Goal: Transaction & Acquisition: Purchase product/service

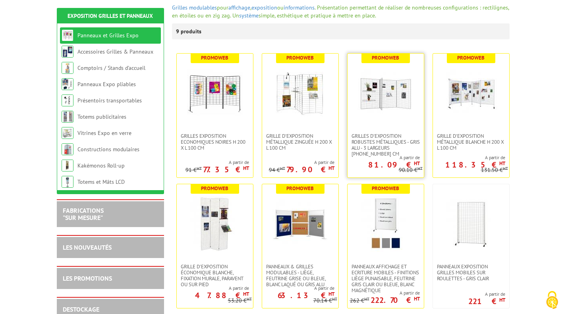
scroll to position [119, 0]
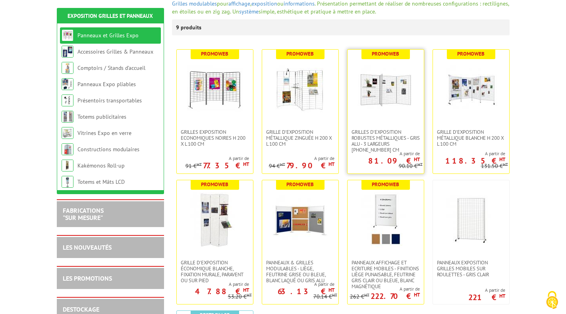
click at [379, 117] on link at bounding box center [386, 89] width 76 height 79
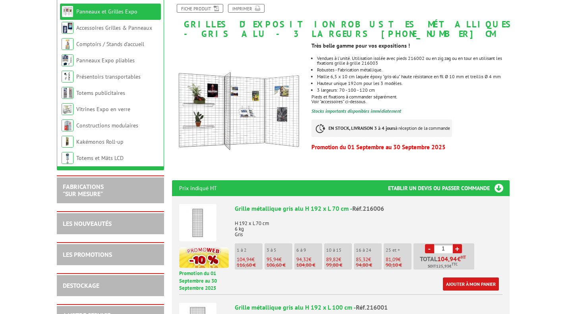
scroll to position [119, 0]
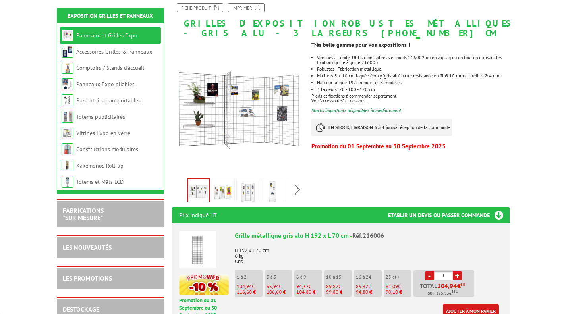
click at [248, 189] on img at bounding box center [247, 192] width 19 height 25
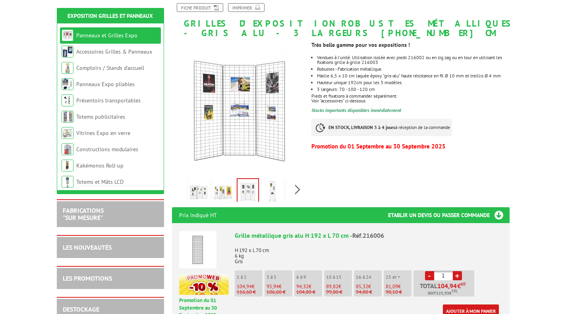
click at [212, 195] on link at bounding box center [223, 192] width 22 height 28
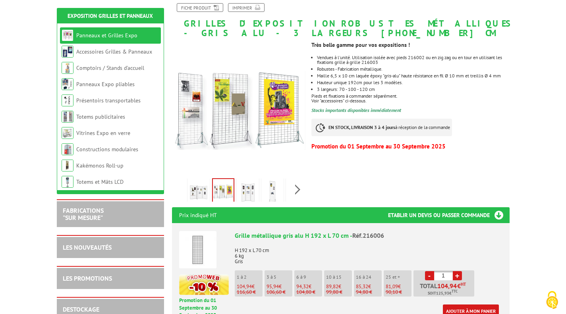
scroll to position [0, 0]
click at [272, 194] on img at bounding box center [272, 192] width 19 height 25
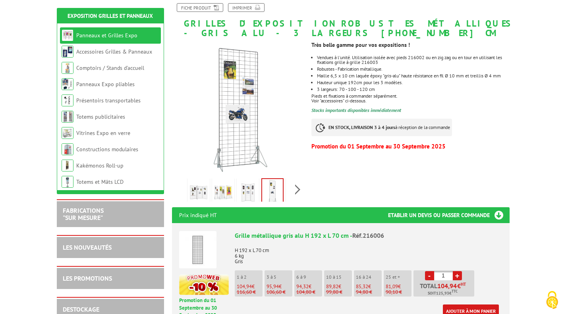
click at [201, 194] on img at bounding box center [198, 192] width 19 height 25
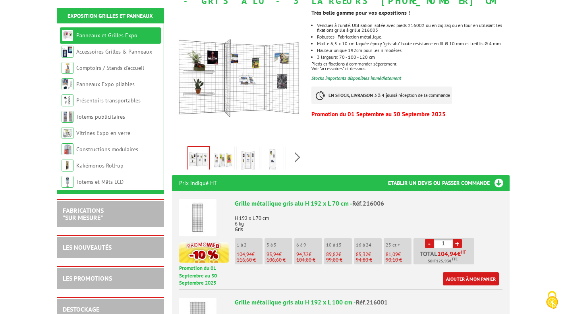
scroll to position [159, 0]
